Goal: Check status: Check status

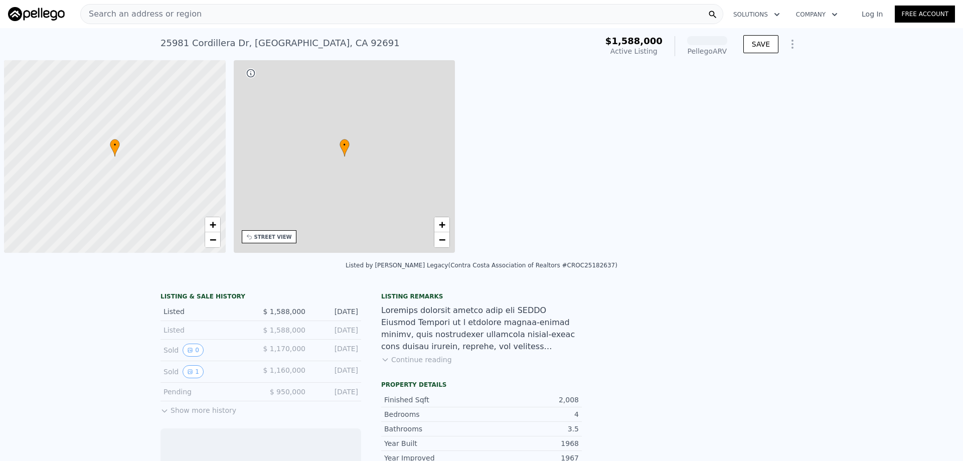
scroll to position [0, 4]
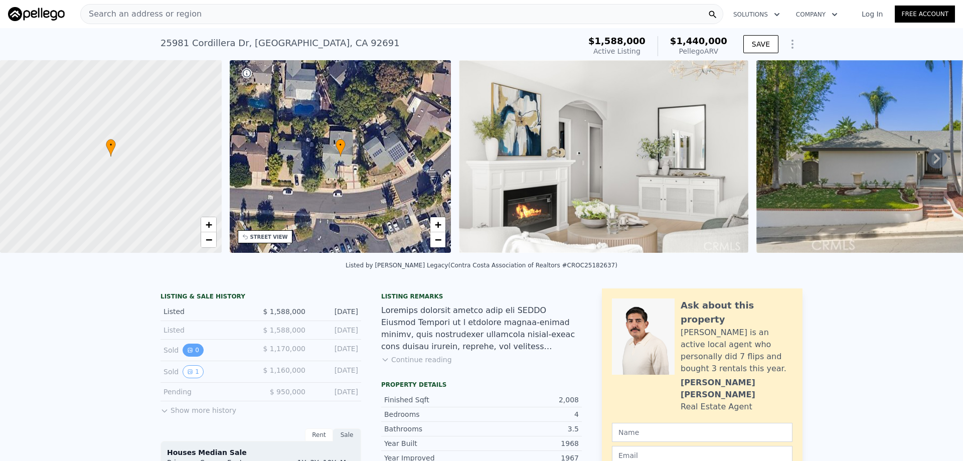
click at [191, 356] on button "0" at bounding box center [192, 349] width 21 height 13
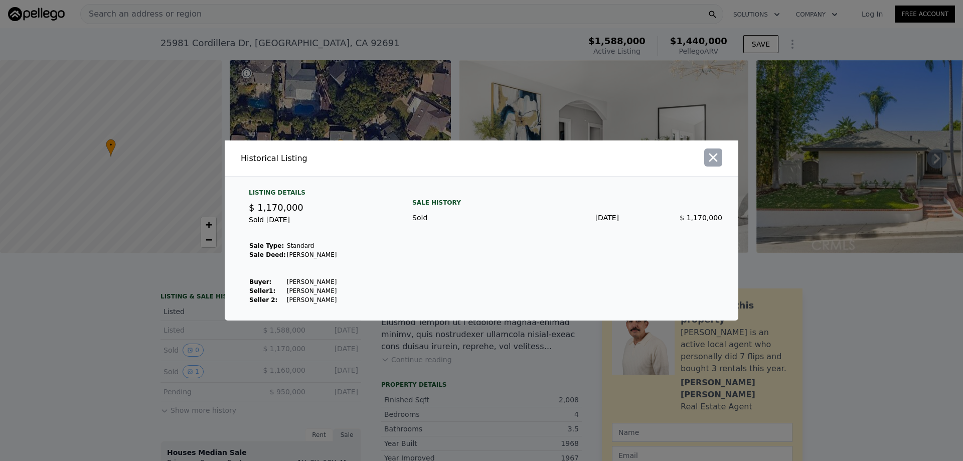
click at [713, 163] on icon "button" at bounding box center [713, 157] width 14 height 14
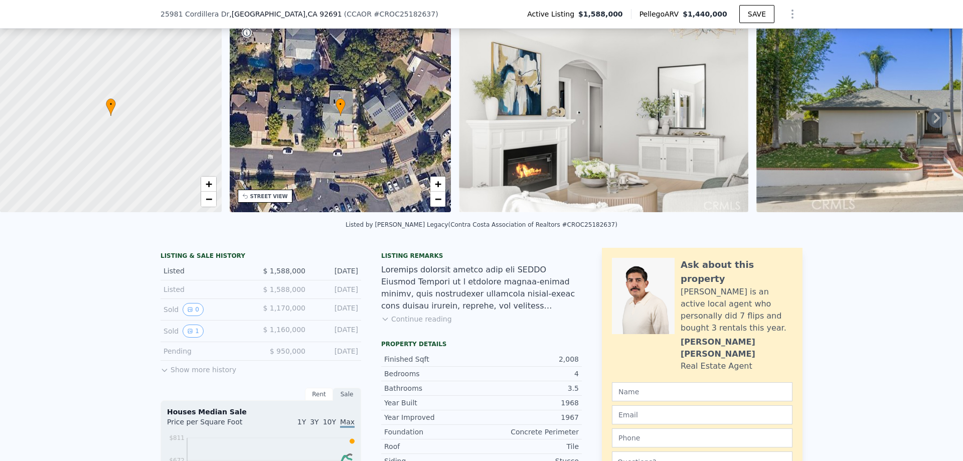
scroll to position [97, 0]
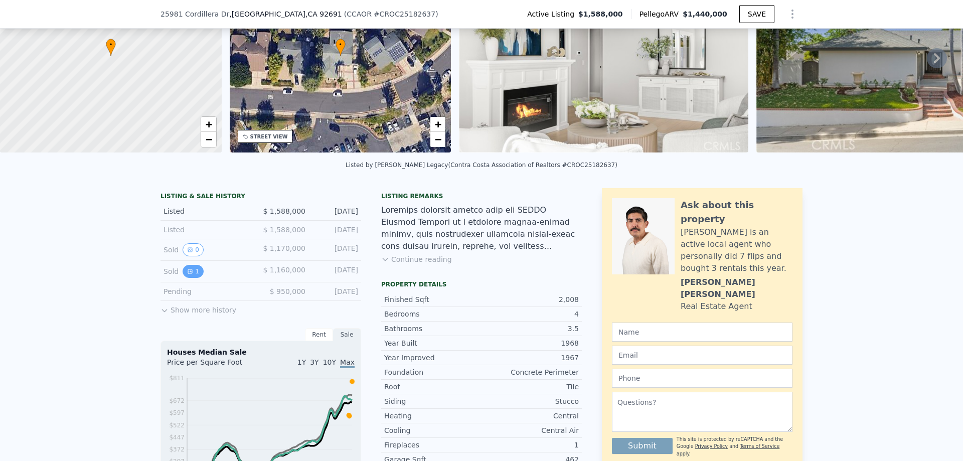
click at [187, 274] on icon "View historical data" at bounding box center [190, 271] width 6 height 6
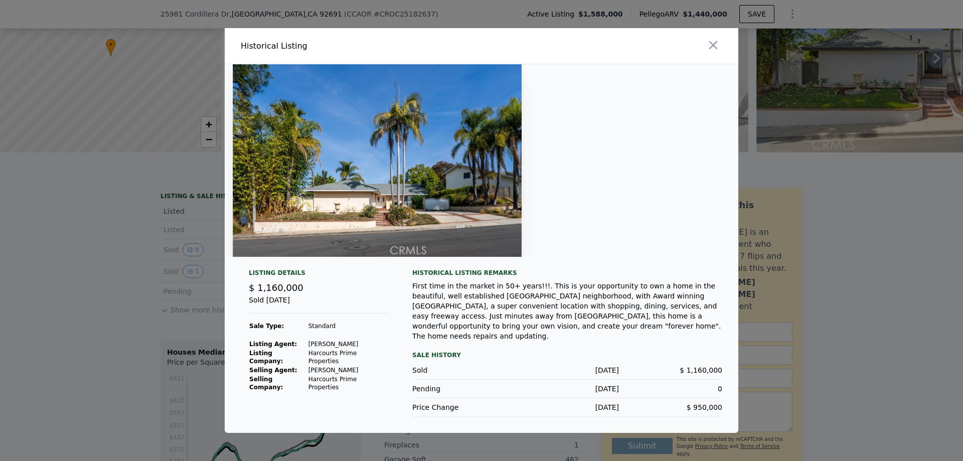
click at [376, 195] on img at bounding box center [377, 160] width 289 height 193
click at [713, 50] on icon "button" at bounding box center [713, 45] width 9 height 9
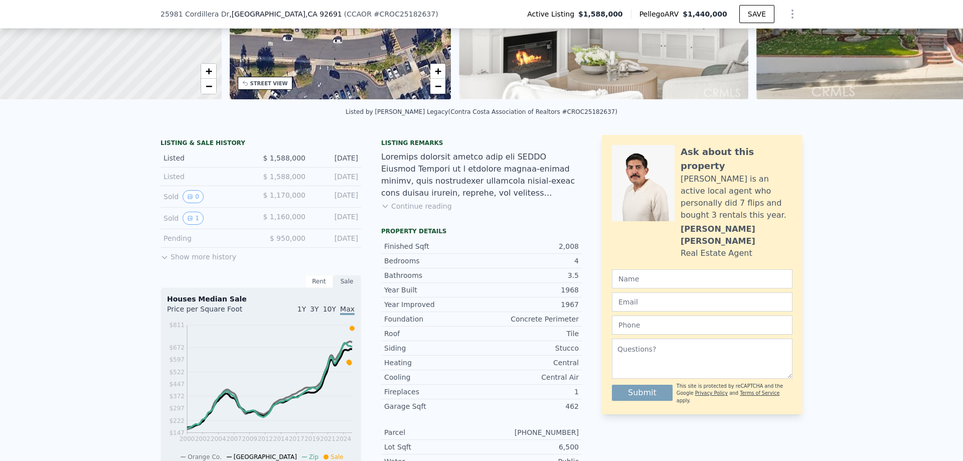
scroll to position [47, 0]
